Goal: Task Accomplishment & Management: Manage account settings

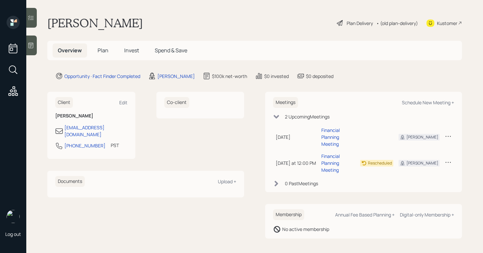
click at [28, 45] on icon at bounding box center [31, 45] width 7 height 7
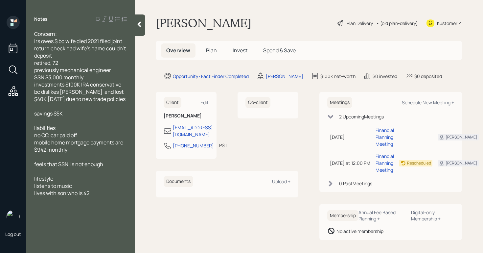
click at [209, 54] on h5 "Plan" at bounding box center [211, 50] width 21 height 14
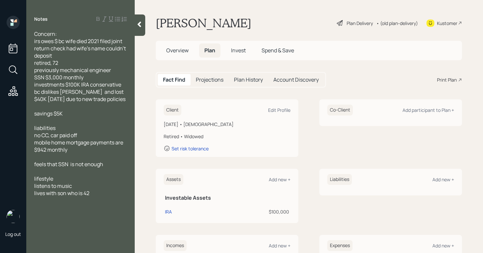
click at [353, 25] on div "Plan Delivery" at bounding box center [359, 23] width 26 height 7
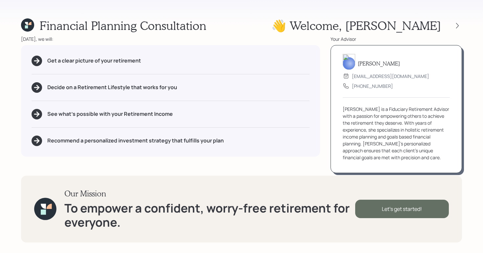
click at [394, 206] on div "Let's get started!" at bounding box center [402, 208] width 94 height 18
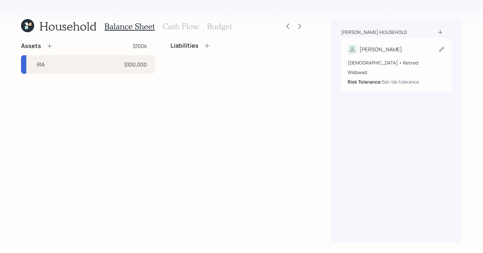
click at [444, 50] on icon at bounding box center [441, 49] width 7 height 7
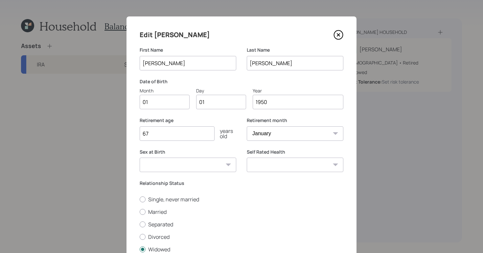
click at [158, 103] on input "01" at bounding box center [165, 102] width 50 height 14
click at [334, 35] on icon at bounding box center [338, 35] width 10 height 10
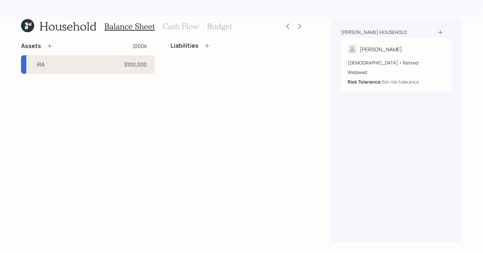
click at [103, 65] on div "IRA $100,000" at bounding box center [88, 64] width 134 height 18
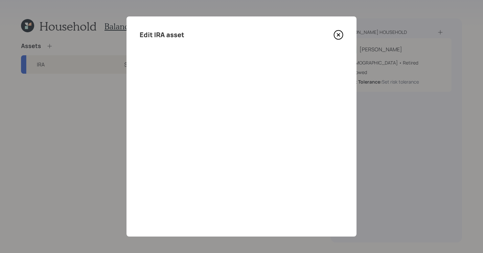
select select "ira"
select select "balanced"
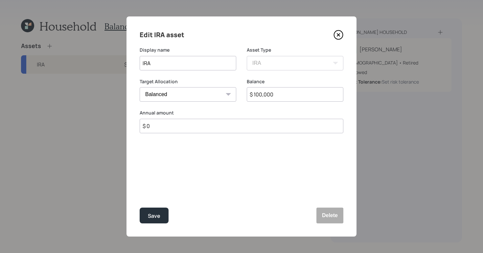
click at [341, 34] on icon at bounding box center [338, 35] width 10 height 10
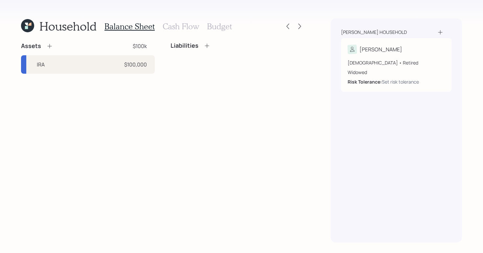
click at [53, 47] on div "Assets $100k" at bounding box center [88, 46] width 134 height 8
click at [51, 48] on icon at bounding box center [49, 46] width 7 height 7
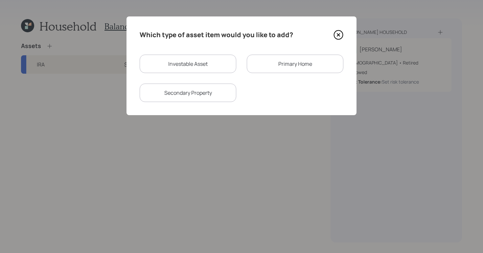
click at [336, 38] on icon at bounding box center [338, 35] width 9 height 9
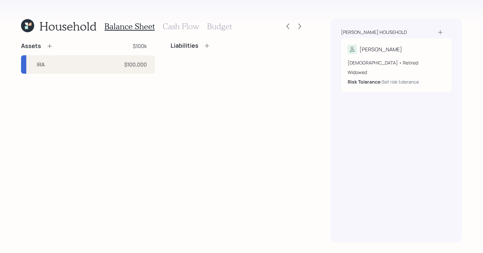
click at [51, 45] on icon at bounding box center [49, 46] width 7 height 7
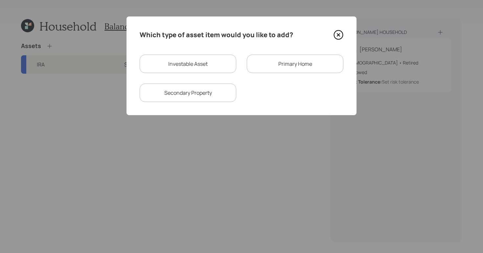
click at [215, 69] on div "Investable Asset" at bounding box center [188, 64] width 97 height 18
select select "taxable"
select select "balanced"
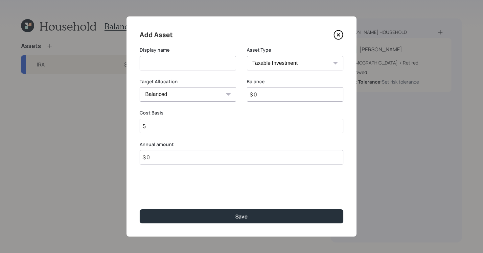
click at [307, 65] on select "SEP [PERSON_NAME] IRA 401(k) [PERSON_NAME] 401(k) 403(b) [PERSON_NAME] 403(b) 4…" at bounding box center [295, 63] width 97 height 14
select select "cash"
click at [247, 56] on select "SEP [PERSON_NAME] IRA 401(k) [PERSON_NAME] 401(k) 403(b) [PERSON_NAME] 403(b) 4…" at bounding box center [295, 63] width 97 height 14
type input "$"
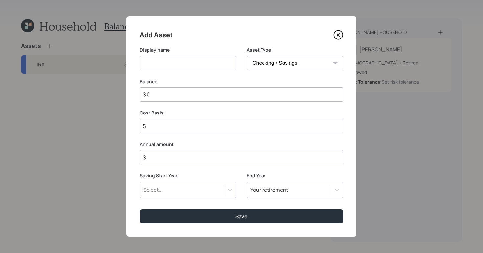
click at [181, 66] on input at bounding box center [188, 63] width 97 height 14
type input "[PERSON_NAME] savings"
drag, startPoint x: 168, startPoint y: 92, endPoint x: 131, endPoint y: 91, distance: 37.1
click at [131, 91] on div "Add Asset Display name [PERSON_NAME] savings Asset Type SEP [PERSON_NAME] IRA 4…" at bounding box center [241, 126] width 230 height 220
type input "$"
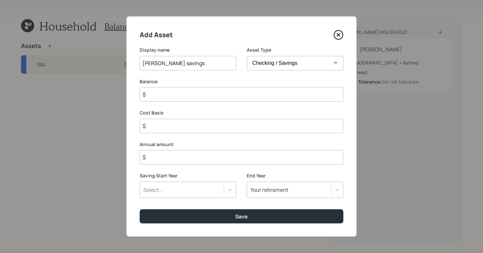
type input "$ 5"
type input "$ 50"
type input "$ 5"
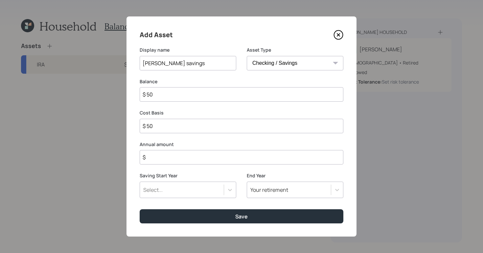
type input "$ 5"
type input "$ 50"
type input "$ 500"
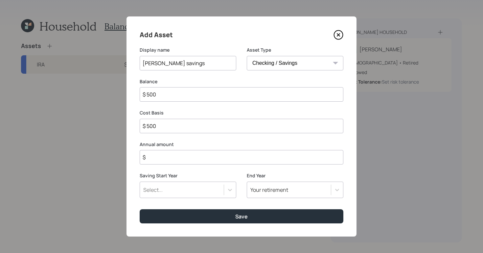
type input "$ 5,000"
click at [225, 175] on label "Saving Start Year" at bounding box center [188, 175] width 97 height 7
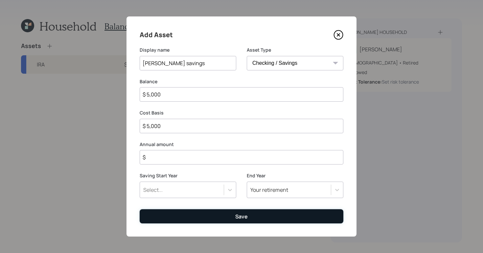
click at [242, 219] on div "Save" at bounding box center [241, 215] width 12 height 7
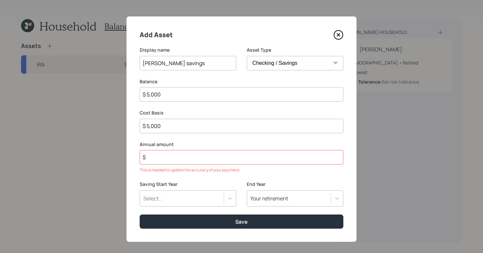
click at [208, 157] on input "$" at bounding box center [242, 157] width 204 height 14
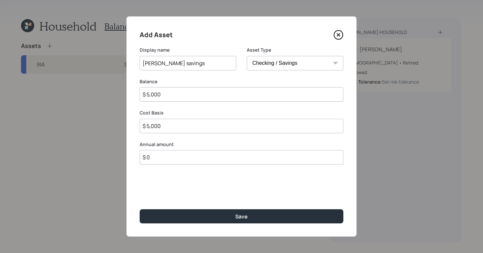
type input "$ 0"
click at [332, 58] on select "SEP [PERSON_NAME] IRA 401(k) [PERSON_NAME] 401(k) 403(b) [PERSON_NAME] 403(b) 4…" at bounding box center [295, 63] width 97 height 14
click at [247, 56] on select "SEP [PERSON_NAME] IRA 401(k) [PERSON_NAME] 401(k) 403(b) [PERSON_NAME] 403(b) 4…" at bounding box center [295, 63] width 97 height 14
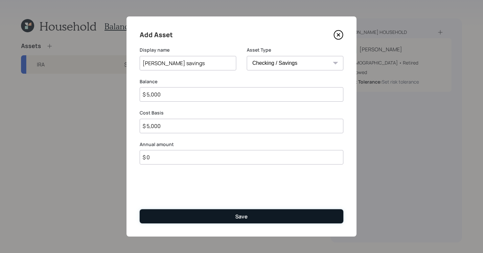
click at [242, 219] on div "Save" at bounding box center [241, 215] width 12 height 7
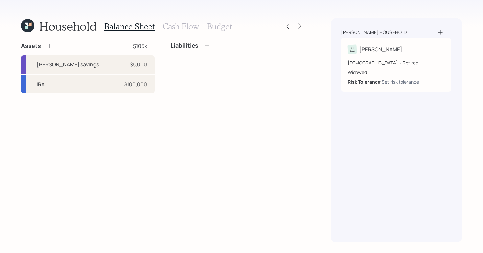
click at [50, 48] on icon at bounding box center [49, 46] width 7 height 7
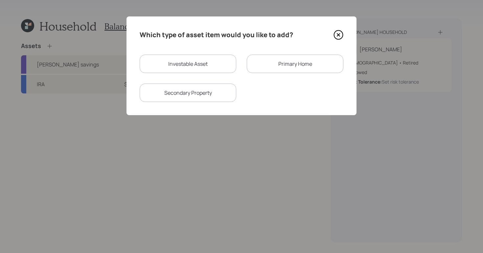
click at [302, 63] on div "Primary Home" at bounding box center [295, 64] width 97 height 18
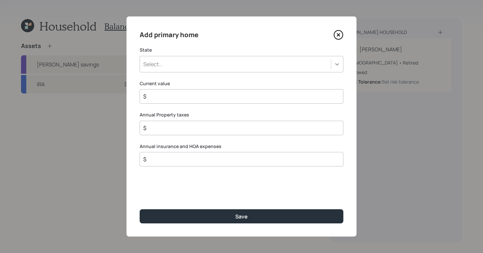
click at [335, 64] on icon at bounding box center [337, 64] width 7 height 7
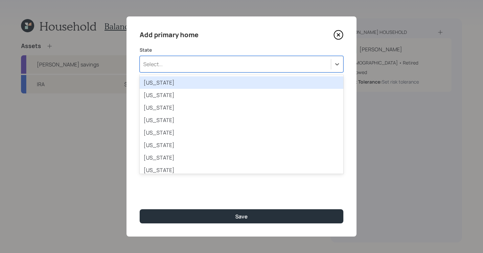
click at [265, 62] on div "Select..." at bounding box center [235, 63] width 191 height 11
click at [268, 66] on div "Select..." at bounding box center [235, 63] width 191 height 11
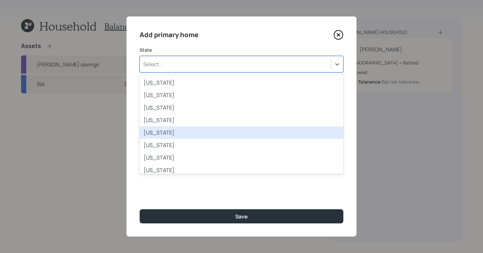
click at [220, 132] on div "[US_STATE]" at bounding box center [242, 132] width 204 height 12
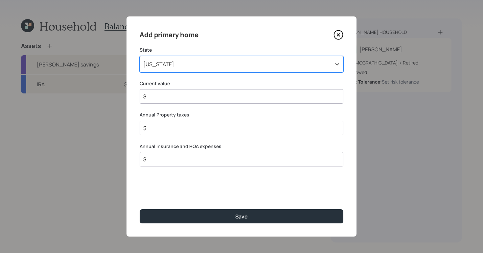
click at [191, 96] on input "$" at bounding box center [239, 96] width 192 height 8
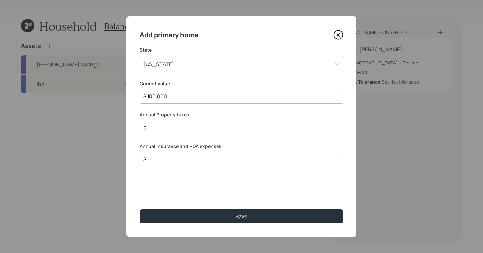
type input "$ 100,000"
click at [184, 129] on input "$" at bounding box center [239, 128] width 192 height 8
type input "$ 5,000"
click at [333, 190] on div "Add primary home State [US_STATE] Current value $ 100,000 Annual Property taxes…" at bounding box center [241, 126] width 230 height 220
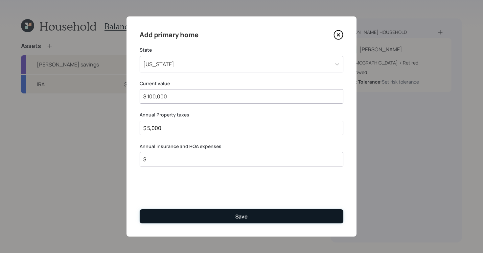
click at [268, 215] on button "Save" at bounding box center [242, 216] width 204 height 14
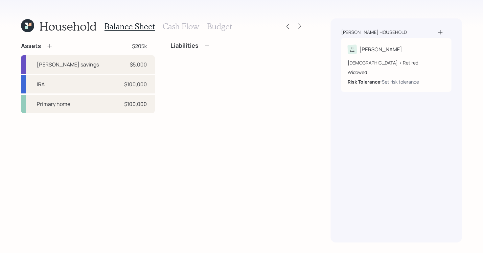
click at [208, 47] on icon at bounding box center [207, 45] width 7 height 7
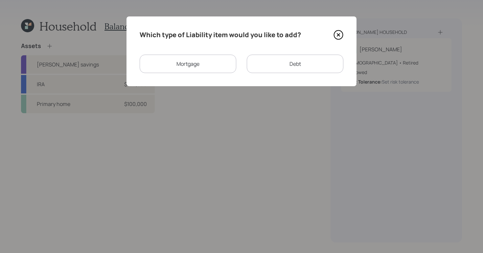
click at [200, 65] on div "Mortgage" at bounding box center [188, 64] width 97 height 18
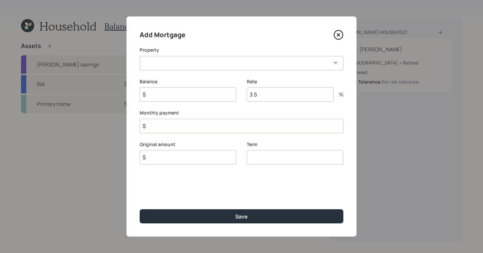
click at [323, 61] on select "CA Primary home" at bounding box center [242, 63] width 204 height 14
select select "848e5b14-badf-470d-a6e3-7f1e82989996"
click at [140, 56] on select "CA Primary home" at bounding box center [242, 63] width 204 height 14
click at [187, 98] on input "$" at bounding box center [188, 94] width 97 height 14
type input "$ 25,000"
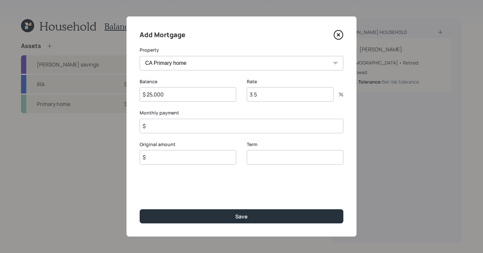
click at [298, 94] on input "3.5" at bounding box center [290, 94] width 87 height 14
type input "3"
type input "5"
click at [235, 107] on div "Balance $ 25,000" at bounding box center [188, 94] width 97 height 32
click at [170, 125] on input "$" at bounding box center [242, 126] width 204 height 14
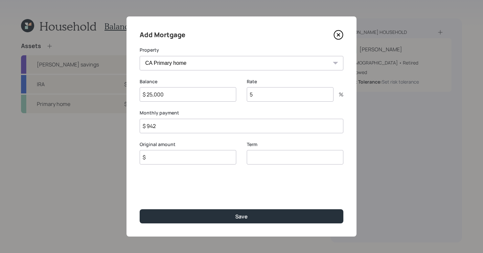
type input "$ 942"
click at [236, 142] on label "Original amount" at bounding box center [188, 144] width 97 height 7
click at [174, 159] on input "$" at bounding box center [188, 157] width 97 height 14
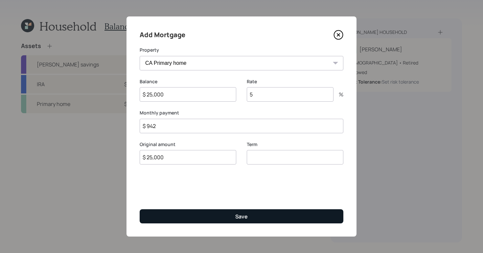
type input "$ 25,000"
drag, startPoint x: 240, startPoint y: 216, endPoint x: 242, endPoint y: 212, distance: 4.7
click at [240, 216] on div "Save" at bounding box center [241, 215] width 12 height 7
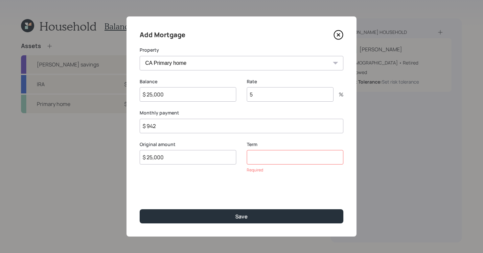
click at [280, 161] on input "number" at bounding box center [295, 157] width 97 height 14
type input "30"
click at [236, 182] on div "Add Mortgage Property CA Primary home Balance $ 25,000 Rate 5 % Monthly payment…" at bounding box center [241, 126] width 230 height 220
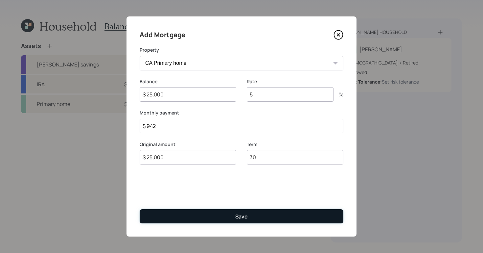
click at [258, 217] on button "Save" at bounding box center [242, 216] width 204 height 14
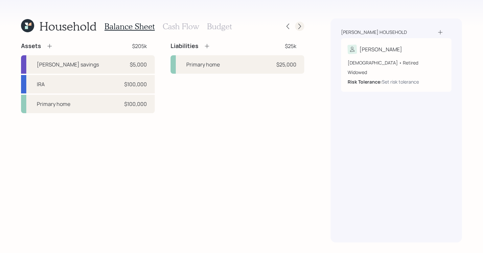
click at [298, 27] on icon at bounding box center [299, 26] width 7 height 7
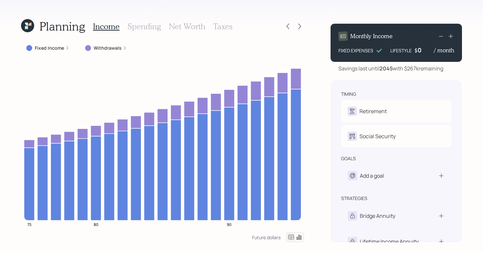
click at [143, 24] on h3 "Spending" at bounding box center [143, 27] width 33 height 10
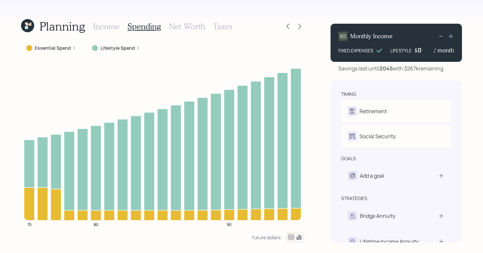
click at [291, 238] on icon at bounding box center [291, 237] width 8 height 8
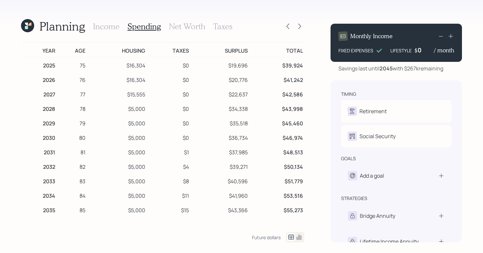
click at [104, 32] on div "Income Spending Net Worth Taxes" at bounding box center [162, 26] width 139 height 16
click at [104, 30] on h3 "Income" at bounding box center [106, 27] width 27 height 10
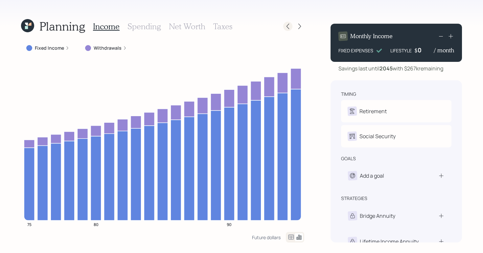
click at [288, 27] on icon at bounding box center [287, 26] width 7 height 7
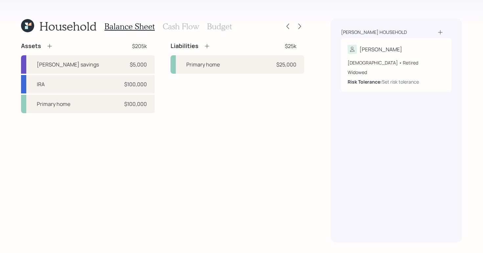
click at [209, 50] on div "Liabilities $25k Primary home $25,000" at bounding box center [237, 58] width 134 height 32
click at [208, 48] on icon at bounding box center [207, 46] width 7 height 7
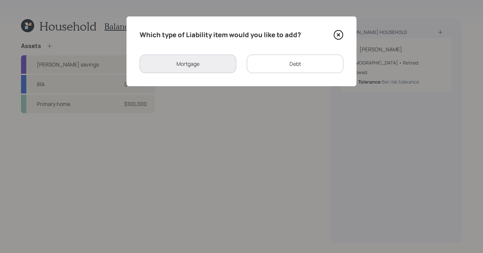
click at [306, 69] on div "Debt" at bounding box center [295, 64] width 97 height 18
select select "credit_card"
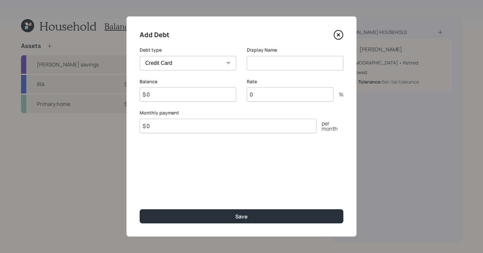
click at [275, 59] on input at bounding box center [295, 63] width 97 height 14
click at [342, 39] on icon at bounding box center [338, 35] width 10 height 10
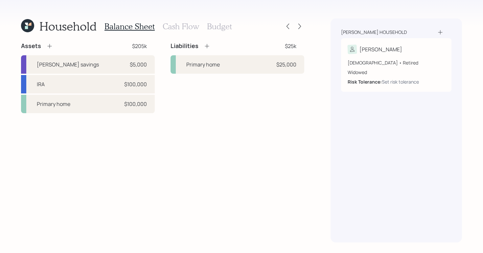
click at [210, 48] on div "Liabilities $25k" at bounding box center [237, 46] width 134 height 8
click at [205, 46] on icon at bounding box center [207, 46] width 7 height 7
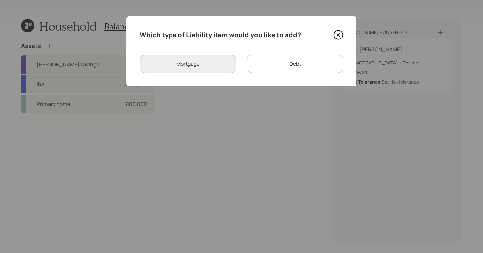
click at [282, 57] on div "Debt" at bounding box center [295, 64] width 97 height 18
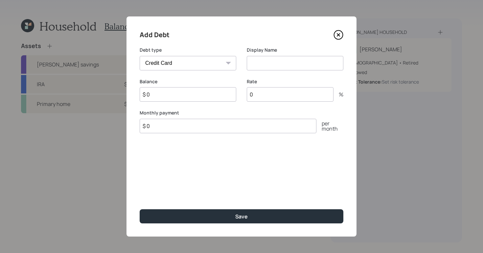
click at [207, 68] on select "Car Credit Card Medical Student Other" at bounding box center [188, 63] width 97 height 14
select select "car"
click at [140, 56] on select "Car Credit Card Medical Student Other" at bounding box center [188, 63] width 97 height 14
click at [280, 68] on input at bounding box center [295, 63] width 97 height 14
type input "mini [PERSON_NAME]"
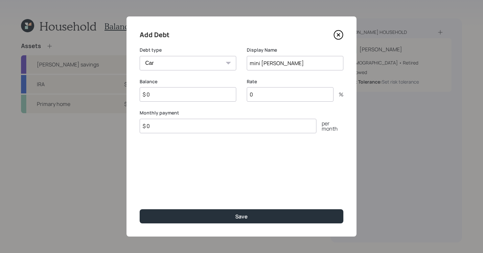
click at [157, 91] on input "$ 0" at bounding box center [188, 94] width 97 height 14
type input "$ 25,000"
click at [283, 96] on input "0" at bounding box center [290, 94] width 87 height 14
type input "2"
click at [191, 186] on div "Add Debt Debt type Car Credit Card Medical Student Other Display Name mini [PER…" at bounding box center [241, 126] width 230 height 220
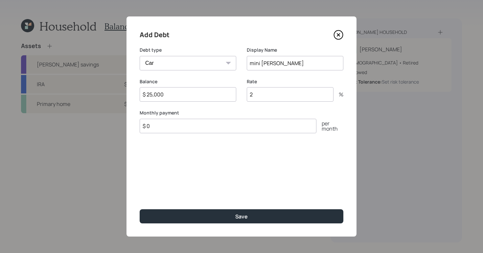
click at [159, 129] on input "$ 0" at bounding box center [228, 126] width 177 height 14
type input "$ 600"
click at [220, 166] on div "Add Debt Debt type Car Credit Card Medical Student Other Display Name mini [PER…" at bounding box center [241, 126] width 230 height 220
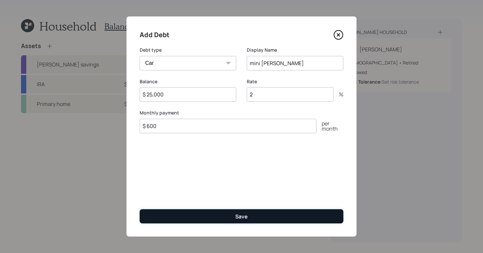
drag, startPoint x: 258, startPoint y: 212, endPoint x: 254, endPoint y: 210, distance: 4.3
click at [258, 212] on button "Save" at bounding box center [242, 216] width 204 height 14
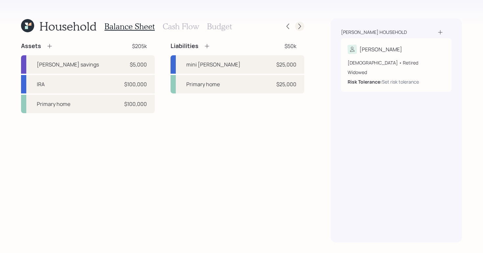
click at [299, 25] on icon at bounding box center [299, 26] width 7 height 7
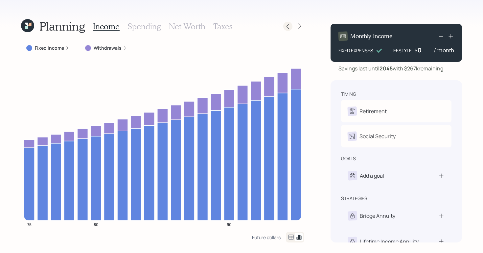
click at [284, 23] on div at bounding box center [287, 26] width 9 height 9
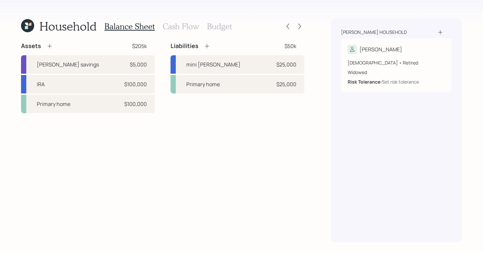
click at [186, 28] on h3 "Cash Flow" at bounding box center [181, 27] width 36 height 10
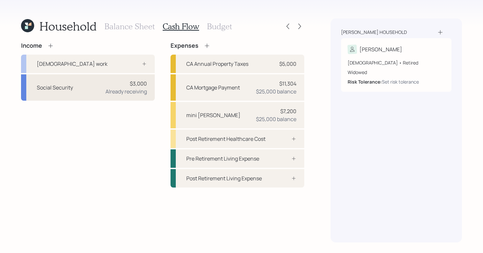
click at [106, 86] on div "$3,000 Already receiving" at bounding box center [125, 87] width 41 height 16
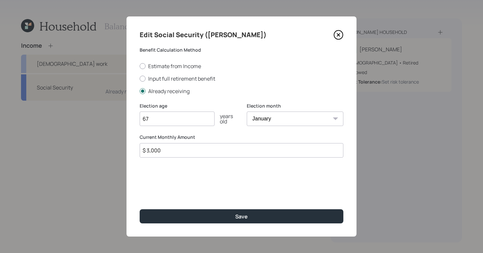
click at [176, 154] on input "$ 3,000" at bounding box center [242, 150] width 204 height 14
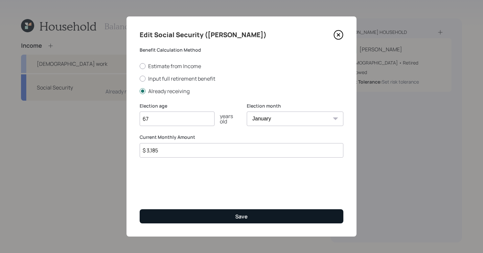
type input "$ 3,185"
click at [238, 215] on div "Save" at bounding box center [241, 215] width 12 height 7
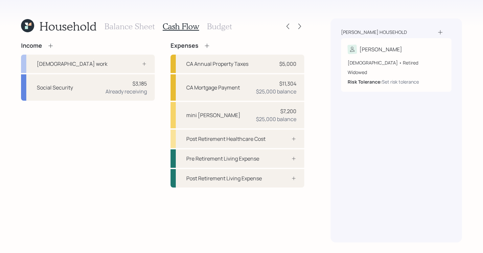
click at [52, 43] on icon at bounding box center [50, 45] width 7 height 7
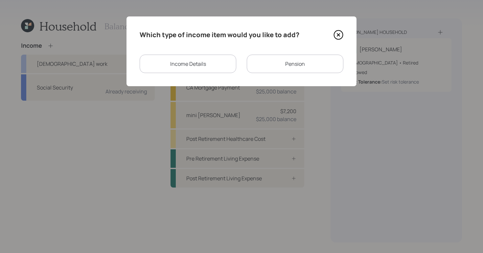
click at [318, 67] on div "Pension" at bounding box center [295, 64] width 97 height 18
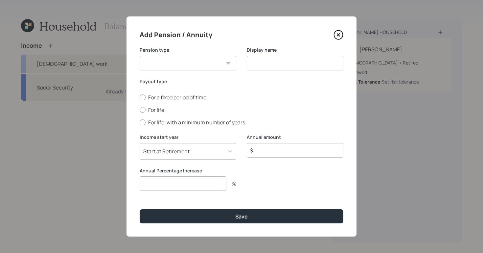
click at [219, 60] on select "Pension Annuity" at bounding box center [188, 63] width 97 height 14
select select "pension"
click at [140, 56] on select "Pension Annuity" at bounding box center [188, 63] width 97 height 14
click at [291, 67] on input at bounding box center [295, 63] width 97 height 14
type input "VA pension"
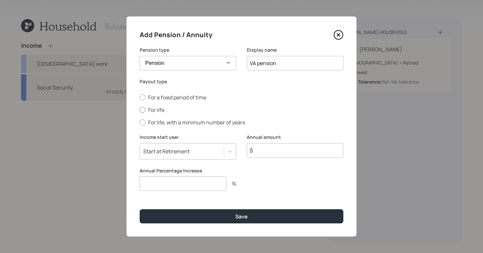
click at [142, 109] on div at bounding box center [143, 110] width 6 height 6
click at [140, 110] on input "For life" at bounding box center [139, 110] width 0 height 0
radio input "true"
click at [227, 151] on icon at bounding box center [230, 151] width 7 height 7
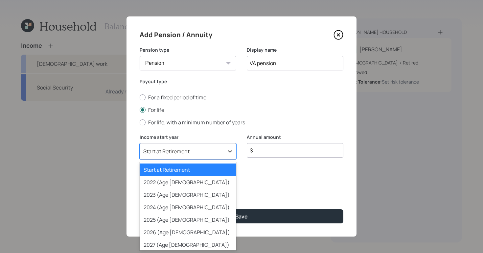
click at [188, 170] on div "Start at Retirement" at bounding box center [188, 169] width 97 height 12
click at [233, 153] on icon at bounding box center [230, 151] width 7 height 7
click at [180, 169] on div "Start at Retirement" at bounding box center [188, 169] width 97 height 12
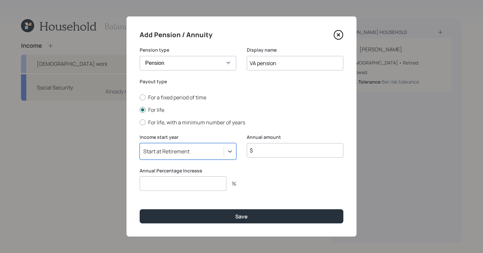
click at [236, 153] on div "Income start year option Start at Retirement, selected. Select is focused ,type…" at bounding box center [242, 150] width 204 height 33
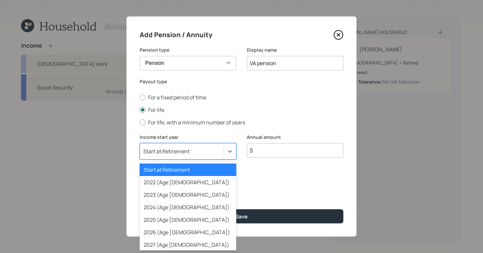
click at [195, 168] on div "Start at Retirement" at bounding box center [188, 169] width 97 height 12
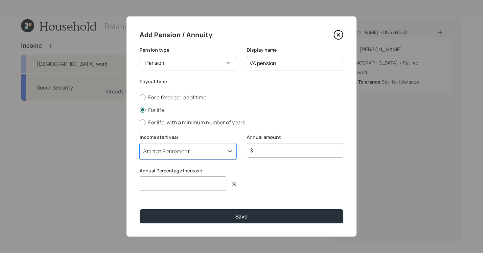
drag, startPoint x: 272, startPoint y: 154, endPoint x: 278, endPoint y: 151, distance: 6.6
click at [272, 154] on input "$" at bounding box center [295, 150] width 97 height 14
type input "$ 10,000"
click at [177, 176] on div "Annual Percentage Increase %" at bounding box center [188, 179] width 97 height 24
drag, startPoint x: 188, startPoint y: 178, endPoint x: 188, endPoint y: 183, distance: 4.3
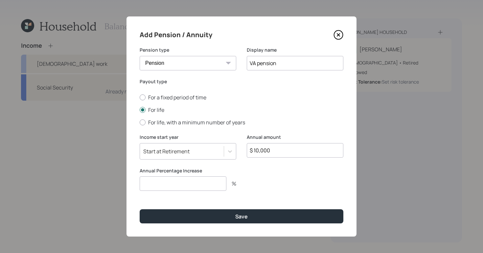
click at [188, 180] on input "number" at bounding box center [183, 183] width 87 height 14
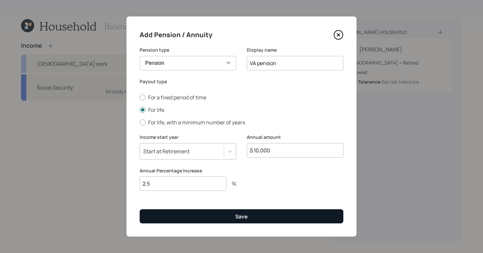
type input "2.5"
click at [247, 218] on div "Save" at bounding box center [241, 215] width 12 height 7
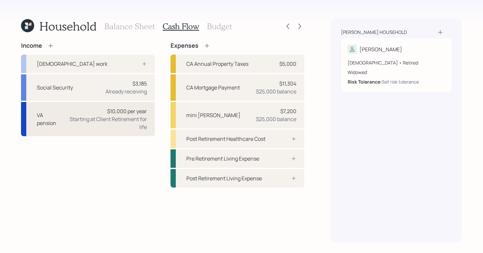
click at [63, 121] on div "VA pension $10,000 per year Starting at Client Retirement for life" at bounding box center [88, 119] width 134 height 34
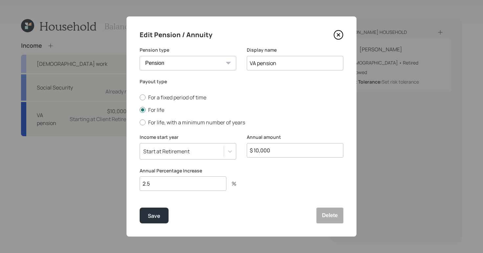
click at [335, 36] on icon at bounding box center [338, 35] width 10 height 10
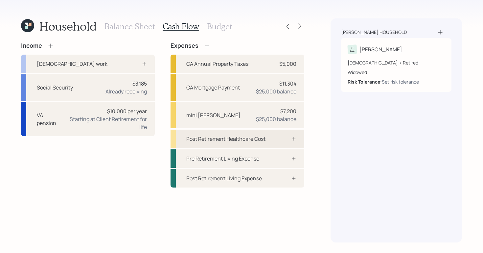
click at [293, 137] on icon at bounding box center [293, 138] width 5 height 5
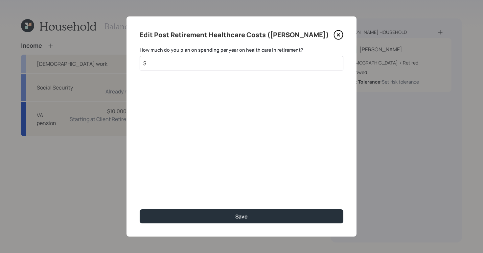
click at [336, 33] on icon at bounding box center [338, 35] width 10 height 10
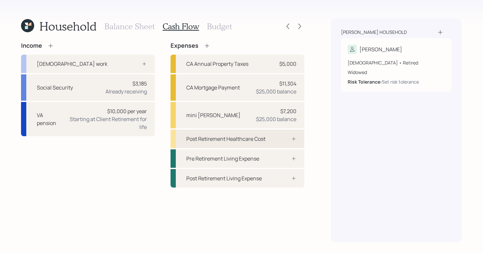
click at [292, 137] on icon at bounding box center [293, 138] width 5 height 5
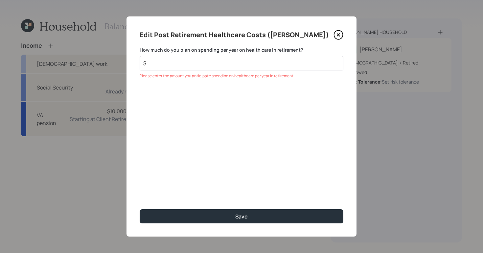
click at [191, 57] on div "$" at bounding box center [242, 63] width 204 height 14
drag, startPoint x: 190, startPoint y: 59, endPoint x: 189, endPoint y: 55, distance: 4.0
click at [189, 57] on div "$" at bounding box center [242, 63] width 204 height 14
click at [177, 66] on input "$" at bounding box center [239, 63] width 192 height 8
type input "$ 5,000"
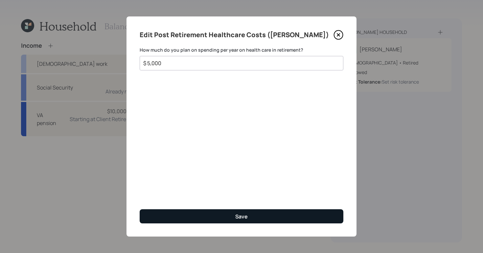
click at [263, 224] on div "Edit Post Retirement Healthcare Costs ([PERSON_NAME]) How much do you plan on s…" at bounding box center [241, 126] width 230 height 220
click at [263, 220] on button "Save" at bounding box center [242, 216] width 204 height 14
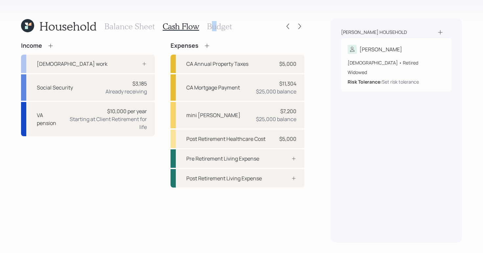
click at [213, 29] on h3 "Budget" at bounding box center [219, 27] width 25 height 10
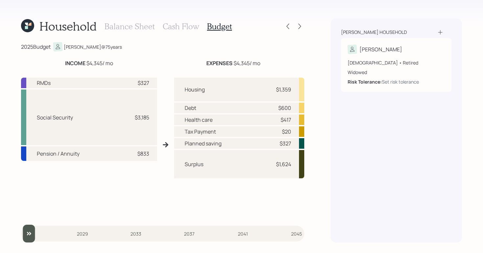
click at [387, 179] on div "[PERSON_NAME] household [PERSON_NAME] [DEMOGRAPHIC_DATA] • Retired Widowed Risk…" at bounding box center [395, 130] width 131 height 224
drag, startPoint x: 276, startPoint y: 165, endPoint x: 298, endPoint y: 162, distance: 22.8
click at [298, 162] on div "Surplus $1,624" at bounding box center [239, 164] width 130 height 28
click at [320, 157] on div "Household Balance Sheet Cash Flow Budget 2025 Budget [PERSON_NAME] @ 75 years I…" at bounding box center [241, 126] width 483 height 253
click at [354, 159] on div "[PERSON_NAME] household [PERSON_NAME] [DEMOGRAPHIC_DATA] • Retired Widowed Risk…" at bounding box center [395, 130] width 131 height 224
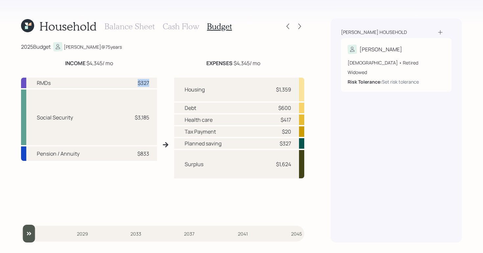
drag, startPoint x: 133, startPoint y: 84, endPoint x: 153, endPoint y: 84, distance: 20.0
click at [153, 84] on div "RMDs $327" at bounding box center [89, 82] width 136 height 11
click at [139, 62] on div "INCOME $4,345 / mo" at bounding box center [89, 63] width 136 height 8
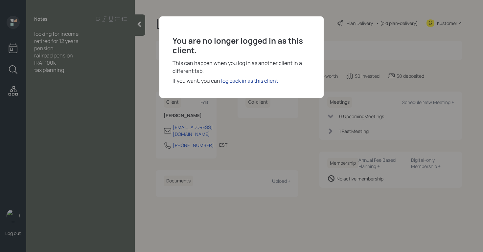
click at [254, 80] on div "log back in as this client" at bounding box center [249, 81] width 57 height 8
